Goal: Use online tool/utility: Utilize a website feature to perform a specific function

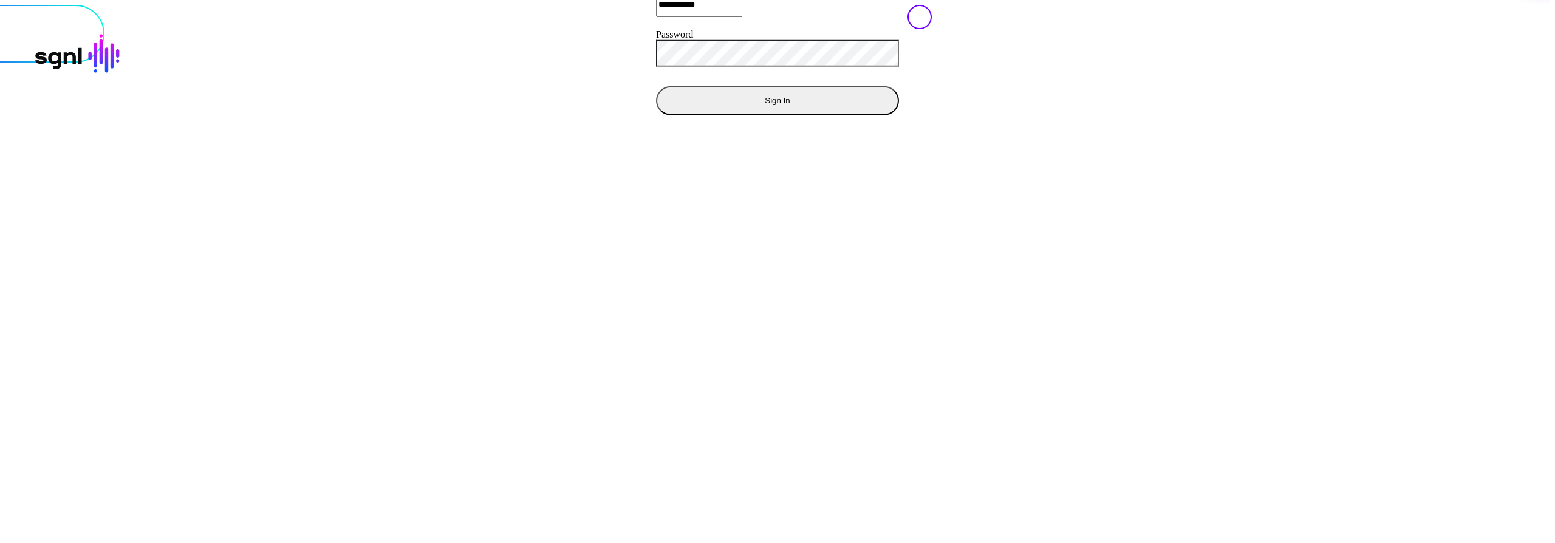
click at [656, 115] on button "Sign In" at bounding box center [777, 100] width 243 height 29
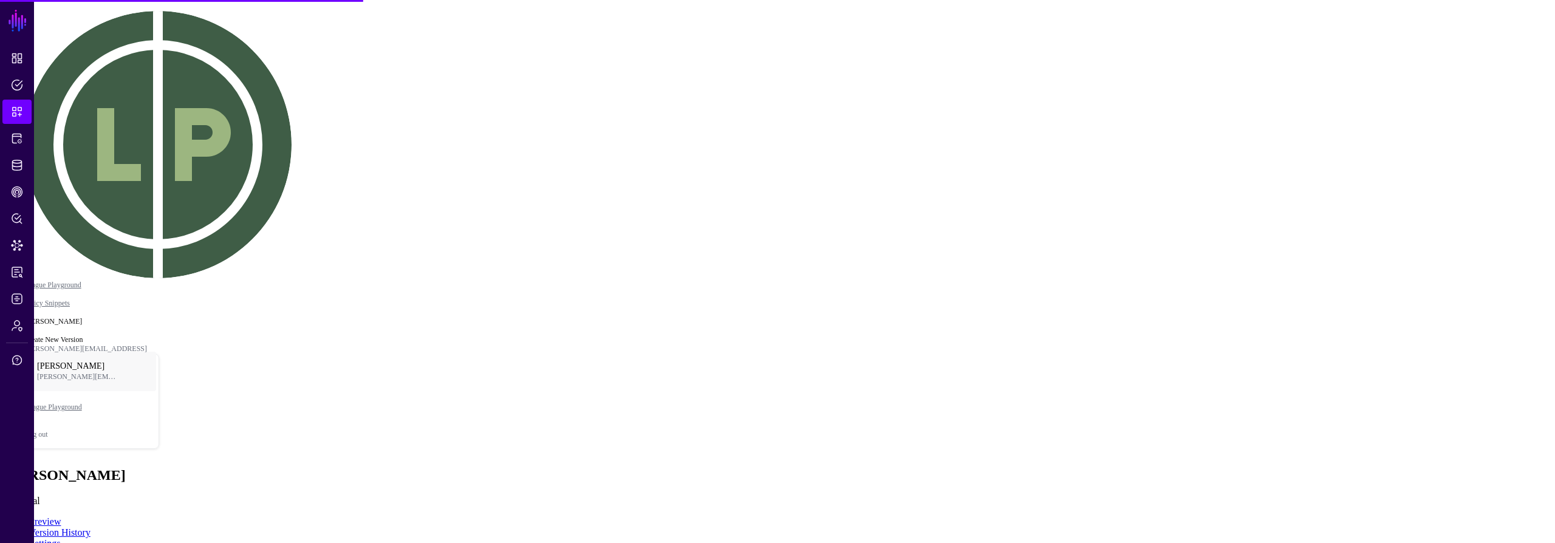
type textarea "****"
drag, startPoint x: 1011, startPoint y: 313, endPoint x: 974, endPoint y: 321, distance: 37.8
drag, startPoint x: 912, startPoint y: 234, endPoint x: 726, endPoint y: 245, distance: 186.8
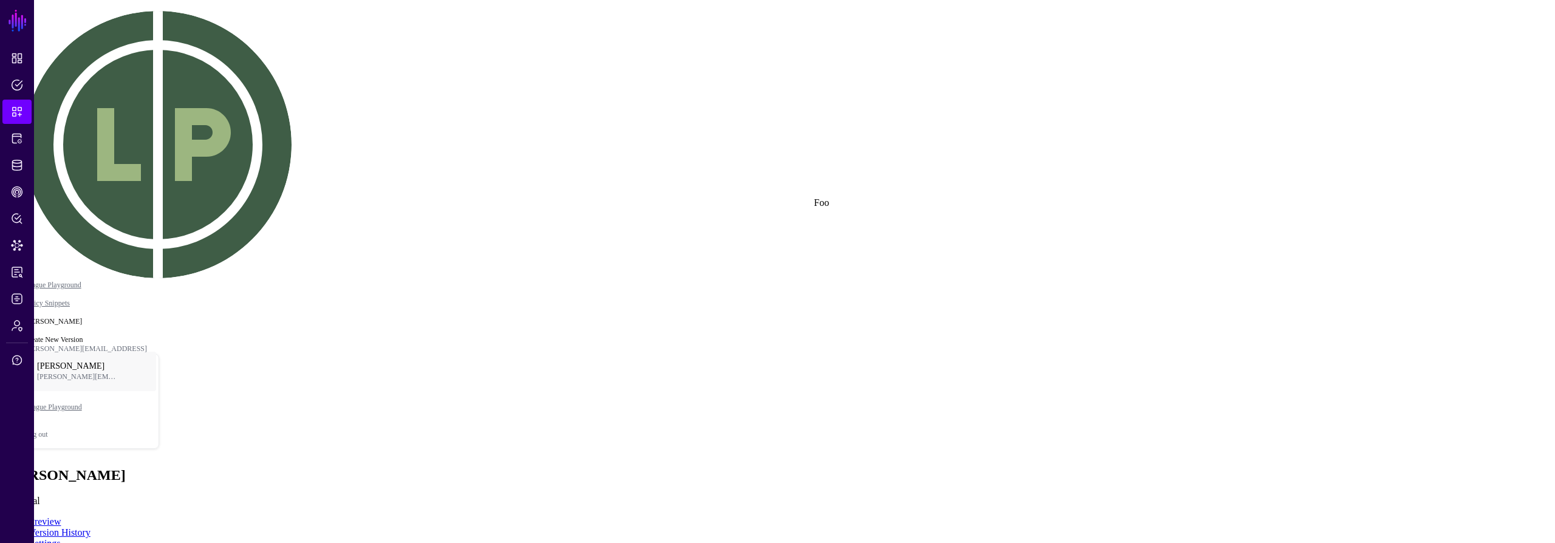
drag, startPoint x: 797, startPoint y: 230, endPoint x: 833, endPoint y: 218, distance: 38.2
drag, startPoint x: 747, startPoint y: 245, endPoint x: 772, endPoint y: 232, distance: 28.3
drag, startPoint x: 821, startPoint y: 302, endPoint x: 861, endPoint y: 278, distance: 47.4
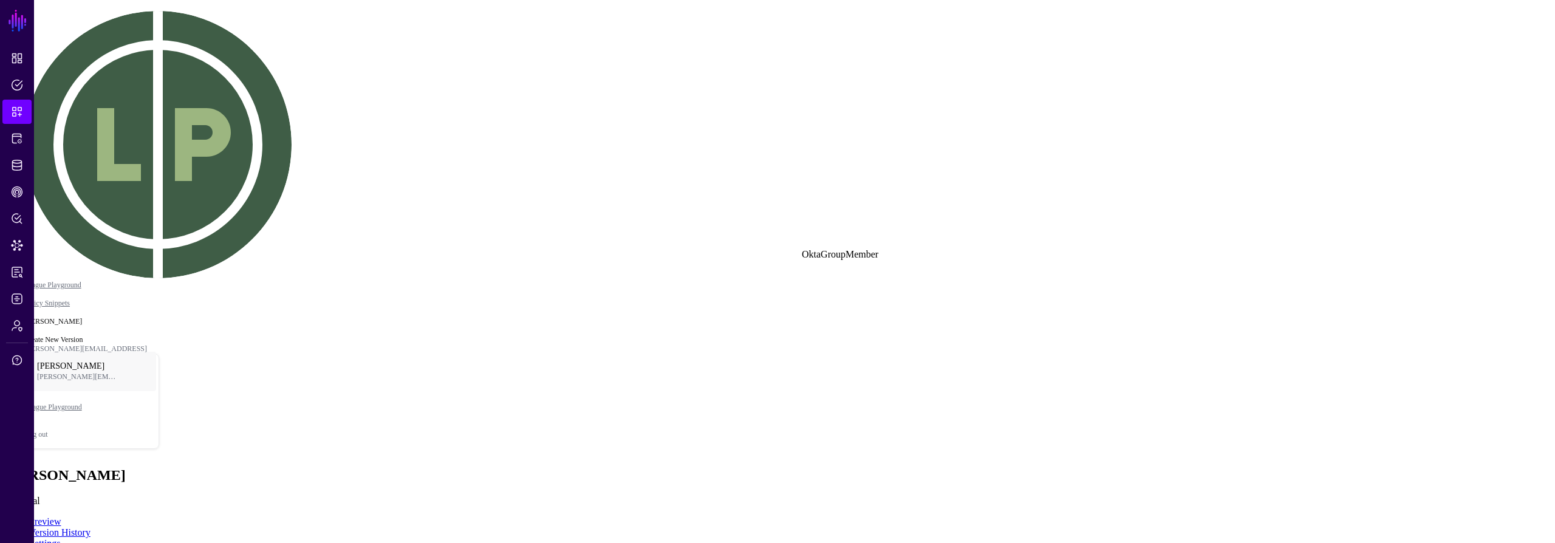
drag, startPoint x: 899, startPoint y: 334, endPoint x: 892, endPoint y: 347, distance: 14.4
drag, startPoint x: 849, startPoint y: 294, endPoint x: 853, endPoint y: 319, distance: 25.9
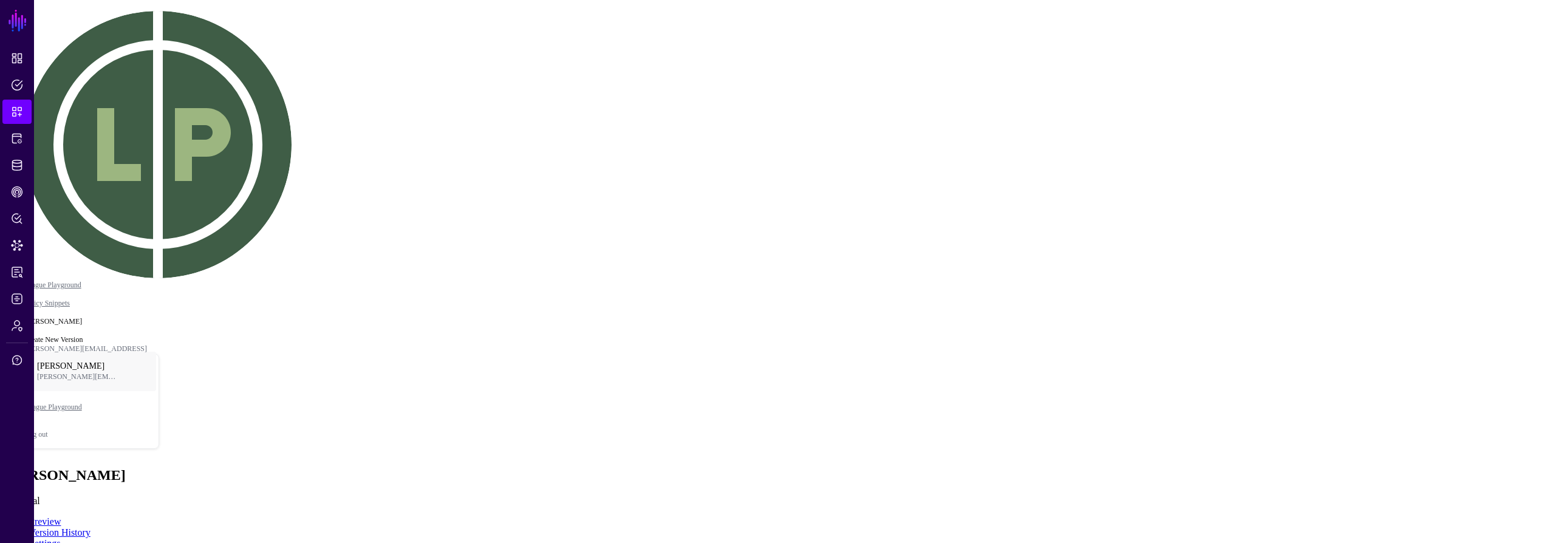
drag, startPoint x: 498, startPoint y: 249, endPoint x: 452, endPoint y: 278, distance: 54.6
click div "Engineering"
drag, startPoint x: 645, startPoint y: 248, endPoint x: 623, endPoint y: 255, distance: 23.0
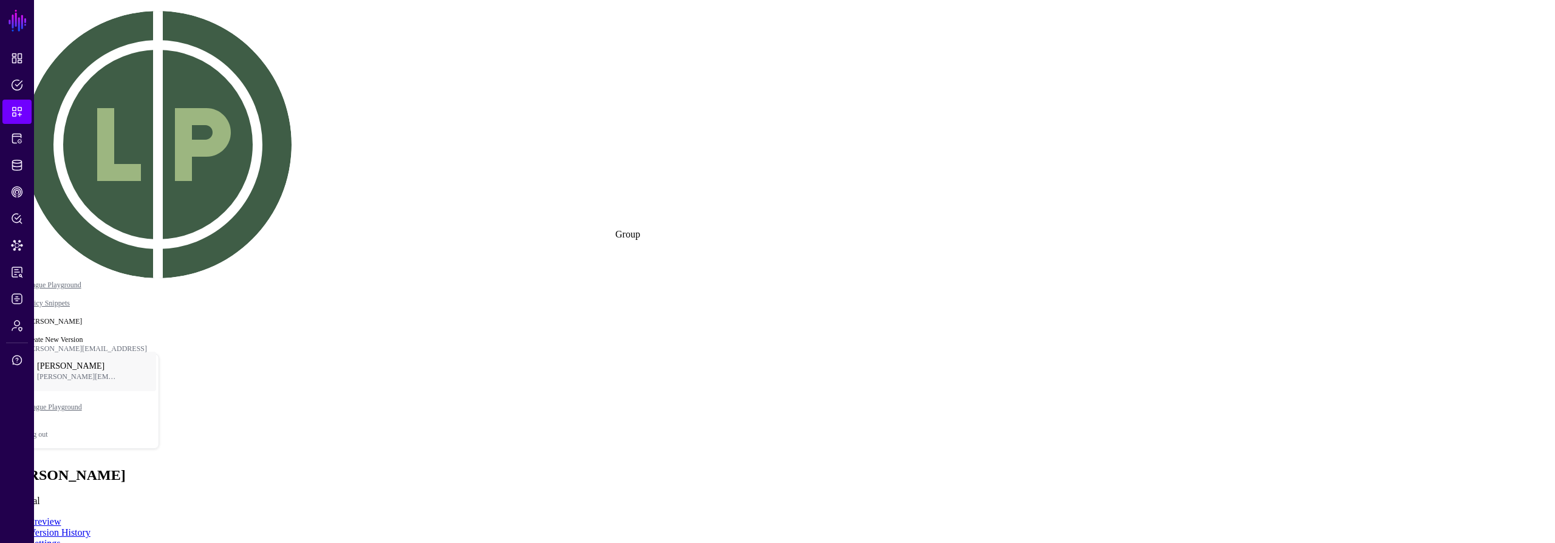
drag, startPoint x: 683, startPoint y: 385, endPoint x: 831, endPoint y: 390, distance: 147.7
click div "profile__description Equal To 123"
drag, startPoint x: 853, startPoint y: 312, endPoint x: 901, endPoint y: 133, distance: 185.6
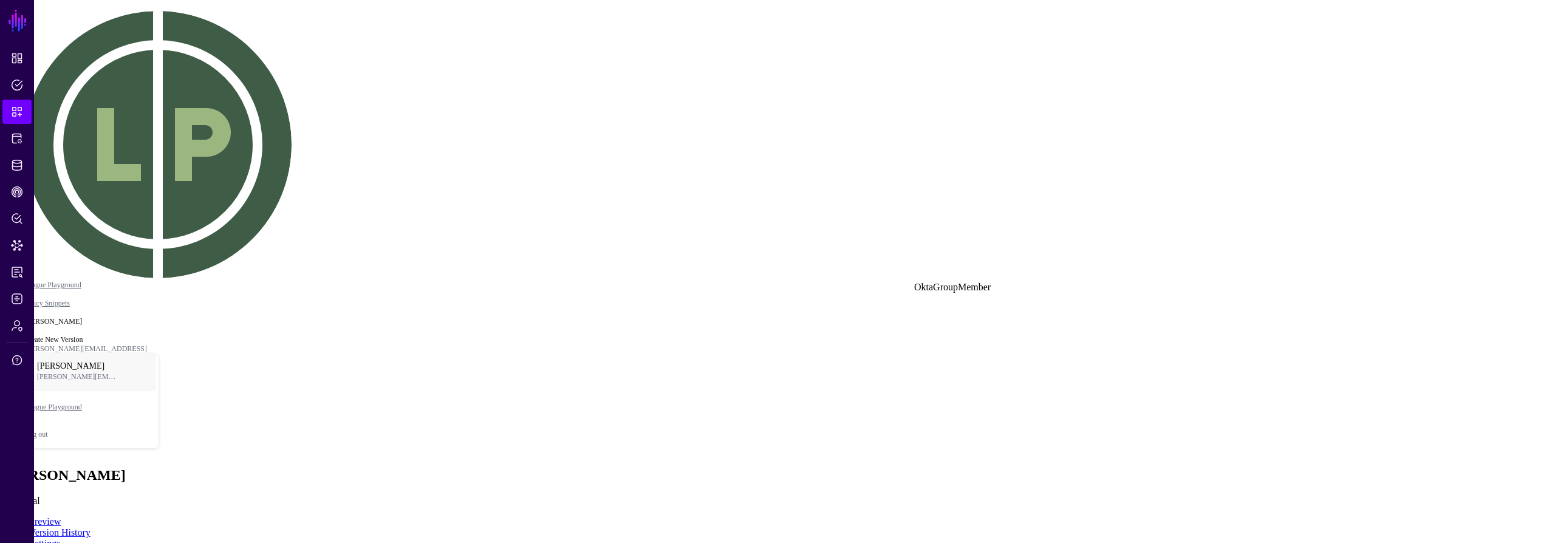
drag, startPoint x: 884, startPoint y: 113, endPoint x: 1229, endPoint y: 184, distance: 352.2
drag, startPoint x: 1190, startPoint y: 248, endPoint x: 1286, endPoint y: 335, distance: 129.0
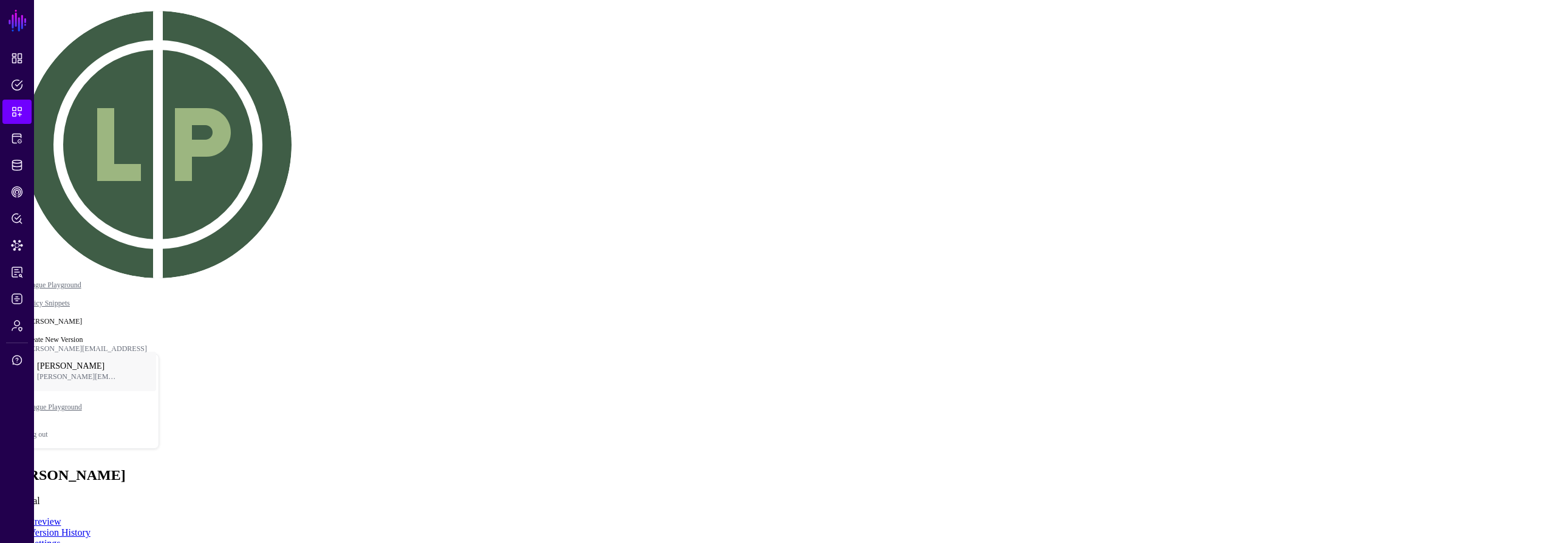
scroll to position [220, 0]
drag, startPoint x: 1095, startPoint y: 325, endPoint x: 999, endPoint y: 302, distance: 98.6
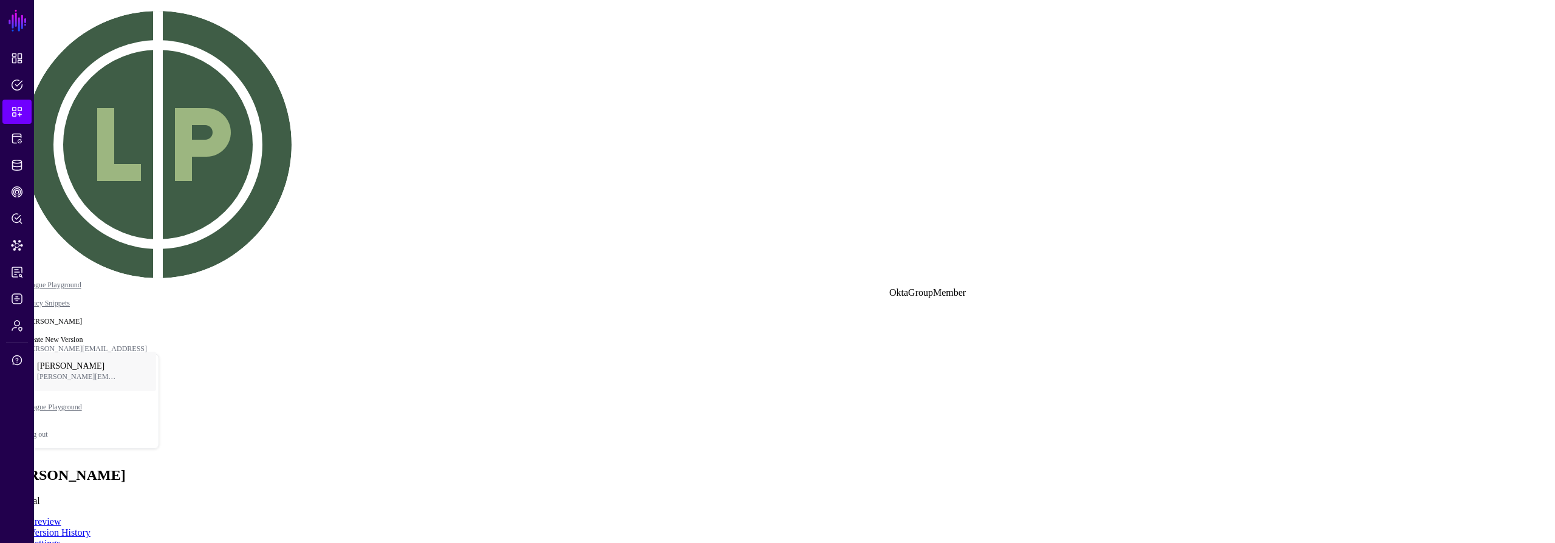
drag, startPoint x: 821, startPoint y: 298, endPoint x: 939, endPoint y: 315, distance: 119.6
drag, startPoint x: 677, startPoint y: 309, endPoint x: 765, endPoint y: 304, distance: 87.6
drag, startPoint x: 688, startPoint y: 388, endPoint x: 601, endPoint y: 383, distance: 87.6
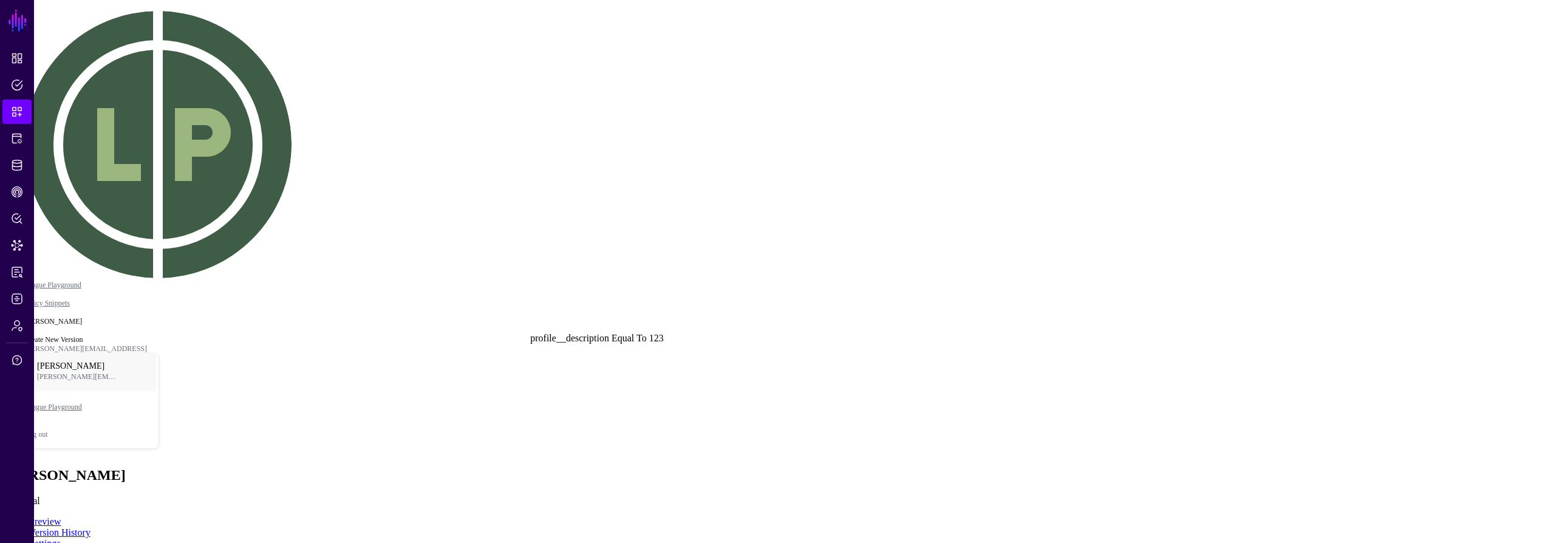
click div "profile__description Equal To 123"
click div "Equal To"
drag, startPoint x: 906, startPoint y: 383, endPoint x: 890, endPoint y: 380, distance: 15.5
